Goal: Information Seeking & Learning: Learn about a topic

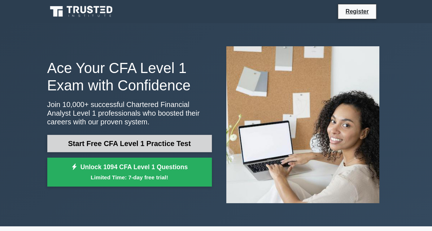
click at [132, 139] on link "Start Free CFA Level 1 Practice Test" at bounding box center [129, 143] width 165 height 17
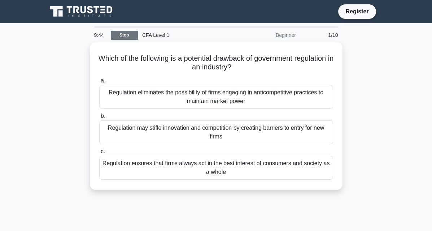
click at [123, 35] on link "Stop" at bounding box center [124, 35] width 27 height 9
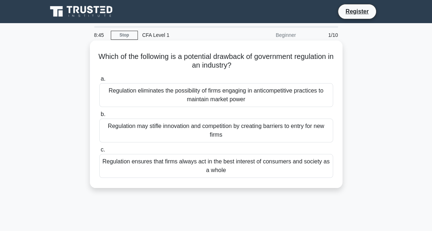
click at [230, 162] on div "Regulation ensures that firms always act in the best interest of consumers and …" at bounding box center [216, 166] width 234 height 24
click at [99, 152] on input "c. Regulation ensures that firms always act in the best interest of consumers a…" at bounding box center [99, 149] width 0 height 5
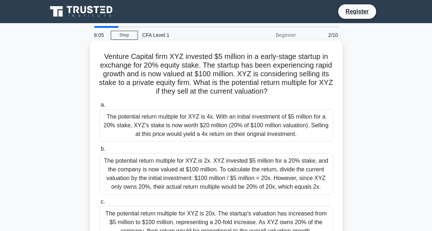
scroll to position [36, 0]
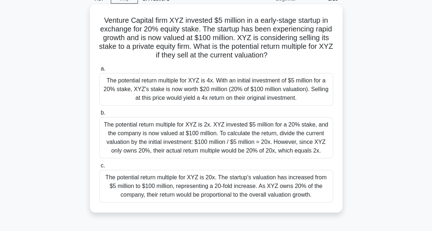
click at [214, 144] on div "The potential return multiple for XYZ is 2x. XYZ invested $5 million for a 20% …" at bounding box center [216, 137] width 234 height 41
click at [99, 115] on input "b. The potential return multiple for XYZ is 2x. XYZ invested $5 million for a 2…" at bounding box center [99, 112] width 0 height 5
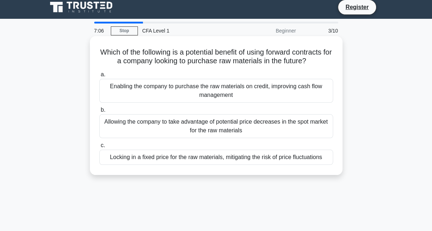
scroll to position [0, 0]
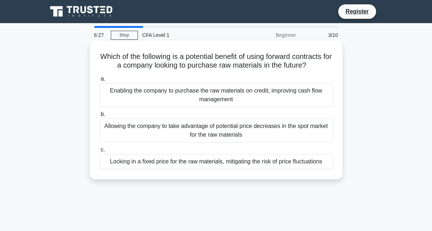
click at [252, 157] on div "Locking in a fixed price for the raw materials, mitigating the risk of price fl…" at bounding box center [216, 161] width 234 height 15
click at [99, 152] on input "c. Locking in a fixed price for the raw materials, mitigating the risk of price…" at bounding box center [99, 149] width 0 height 5
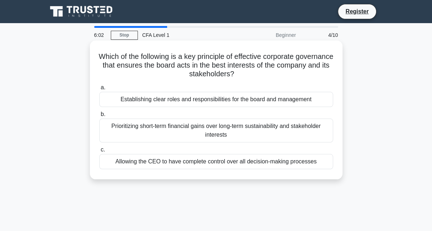
click at [256, 126] on div "Prioritizing short-term financial gains over long-term sustainability and stake…" at bounding box center [216, 130] width 234 height 24
click at [99, 117] on input "b. Prioritizing short-term financial gains over long-term sustainability and st…" at bounding box center [99, 114] width 0 height 5
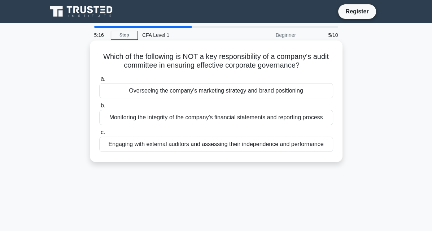
click at [179, 83] on label "a. Overseeing the company's marketing strategy and brand positioning" at bounding box center [216, 86] width 234 height 24
click at [99, 81] on input "a. Overseeing the company's marketing strategy and brand positioning" at bounding box center [99, 79] width 0 height 5
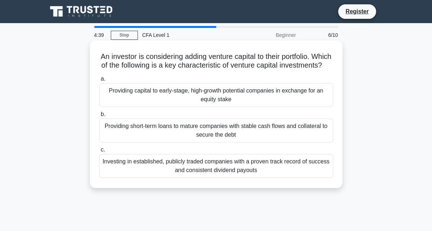
click at [143, 142] on div "Providing short-term loans to mature companies with stable cash flows and colla…" at bounding box center [216, 130] width 234 height 24
click at [99, 117] on input "b. Providing short-term loans to mature companies with stable cash flows and co…" at bounding box center [99, 114] width 0 height 5
